Goal: Task Accomplishment & Management: Manage account settings

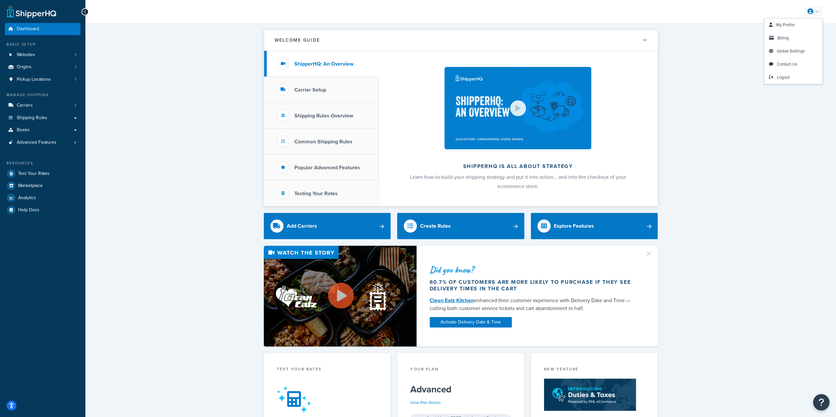
click at [813, 9] on icon at bounding box center [810, 12] width 6 height 6
click at [788, 36] on link "Billing" at bounding box center [793, 38] width 58 height 13
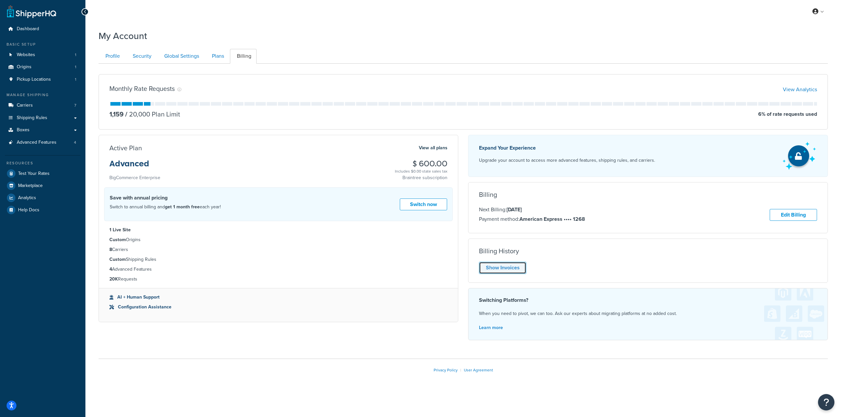
click at [519, 269] on link "Show Invoices" at bounding box center [502, 268] width 47 height 12
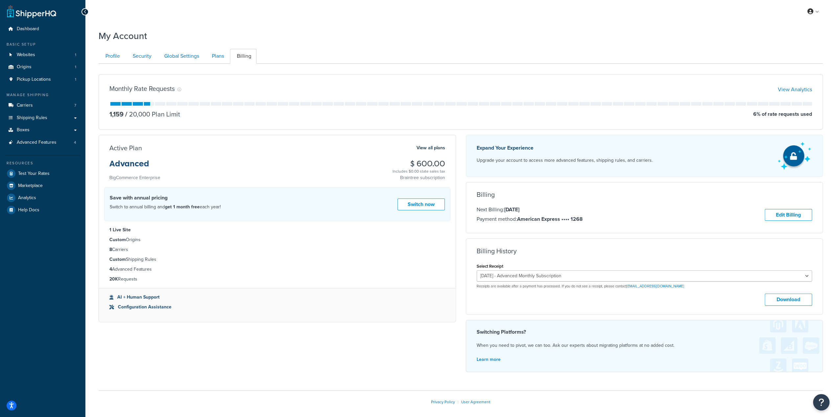
drag, startPoint x: 574, startPoint y: 286, endPoint x: 573, endPoint y: 281, distance: 4.6
click at [574, 285] on p "Receipts are available after a payment has processed. If you do not see a recei…" at bounding box center [645, 286] width 336 height 5
click at [576, 274] on select "September 12, 2025 - Advanced Monthly Subscription August 12, 2025 - Advanced M…" at bounding box center [645, 276] width 336 height 11
select select "3vz0d74f"
click at [477, 271] on select "September 12, 2025 - Advanced Monthly Subscription August 12, 2025 - Advanced M…" at bounding box center [645, 276] width 336 height 11
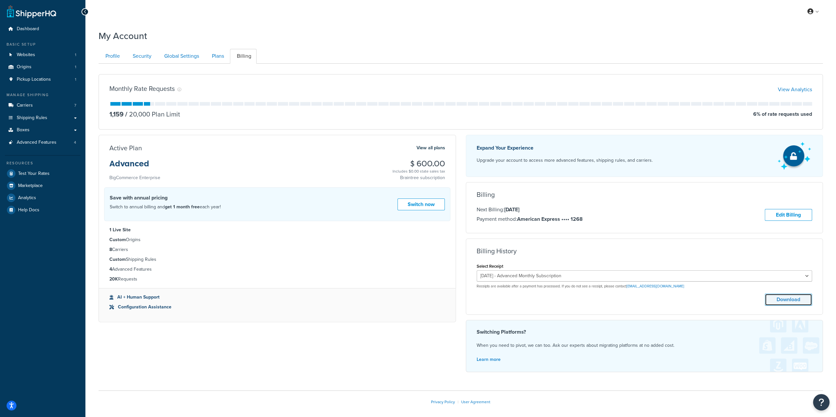
click at [788, 299] on button "Download" at bounding box center [788, 300] width 47 height 12
